Goal: Information Seeking & Learning: Learn about a topic

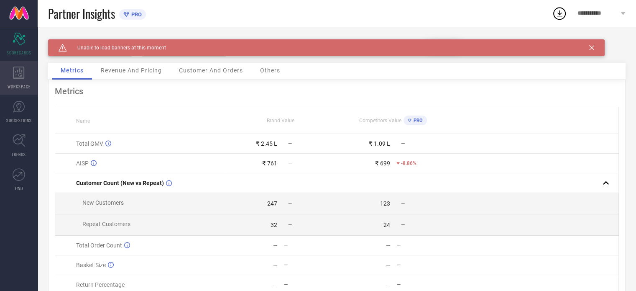
click at [23, 81] on div "WORKSPACE" at bounding box center [19, 77] width 38 height 33
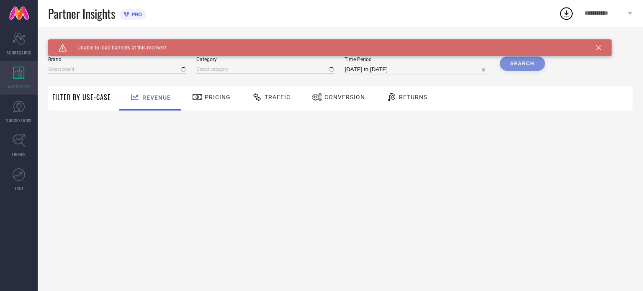
type input "VARICOS"
type input "All"
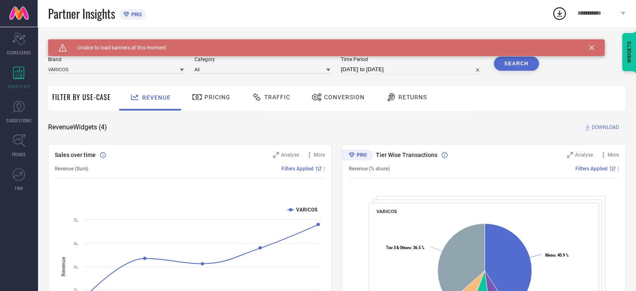
click at [400, 98] on span "Returns" at bounding box center [413, 97] width 28 height 7
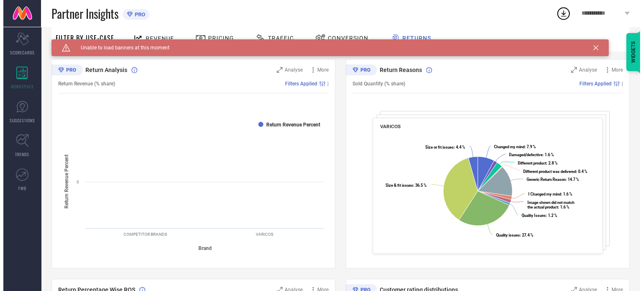
scroll to position [84, 0]
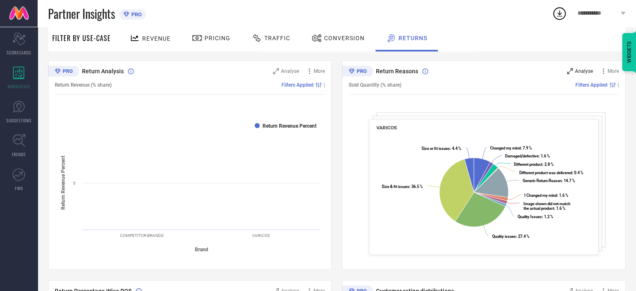
click at [583, 74] on span "Analyse" at bounding box center [584, 71] width 18 height 6
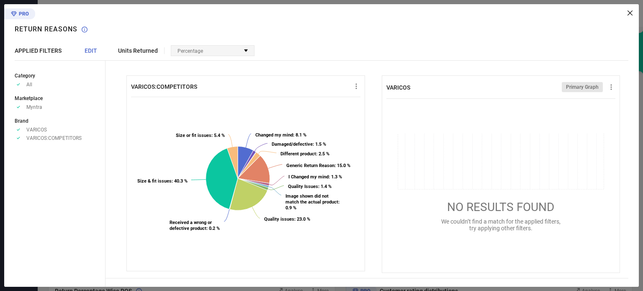
click at [226, 51] on div "Percentage" at bounding box center [212, 51] width 83 height 10
click at [222, 62] on span "No options available" at bounding box center [203, 61] width 47 height 6
click at [292, 42] on div "Units Returned Percentage No options available VARICOS:COMPETITORS Created with…" at bounding box center [371, 145] width 533 height 282
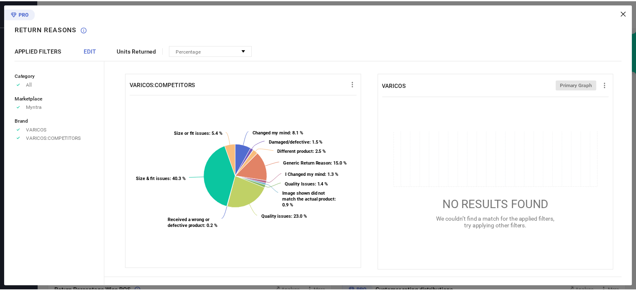
scroll to position [3, 0]
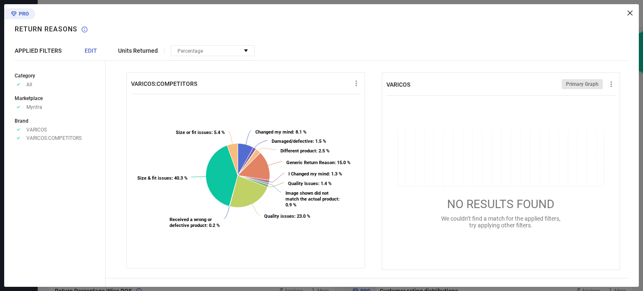
click at [143, 50] on span "Units Returned" at bounding box center [138, 50] width 40 height 7
click at [631, 14] on icon at bounding box center [629, 12] width 5 height 5
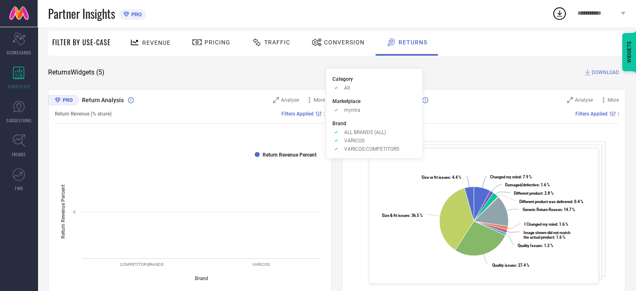
scroll to position [0, 0]
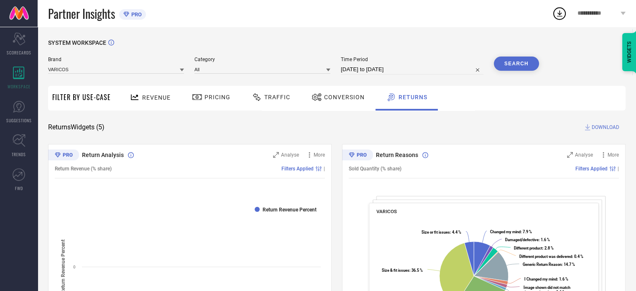
click at [511, 62] on button "Search" at bounding box center [516, 63] width 45 height 14
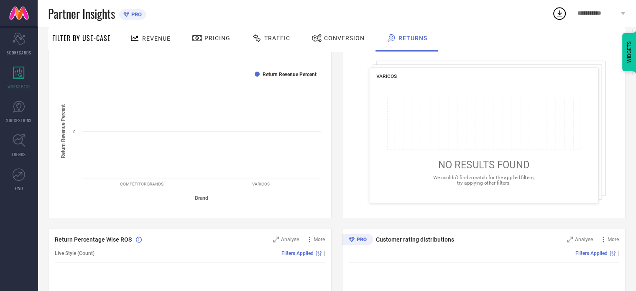
scroll to position [42, 0]
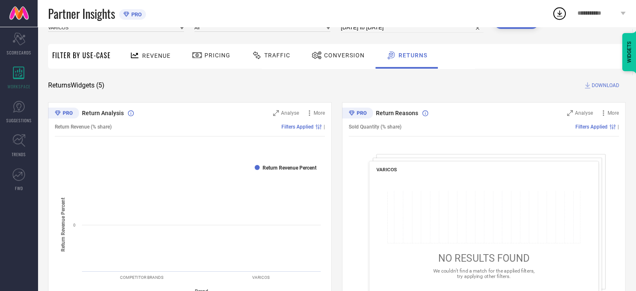
click at [276, 56] on span "Traffic" at bounding box center [277, 55] width 26 height 7
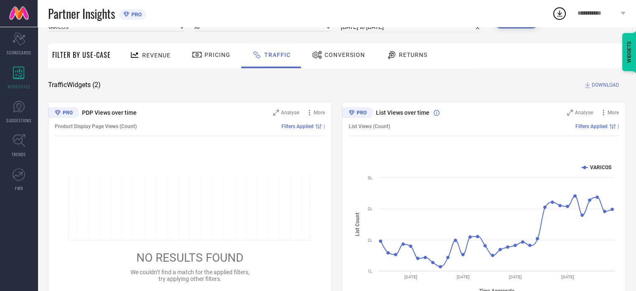
scroll to position [75, 0]
